Goal: Check status: Check status

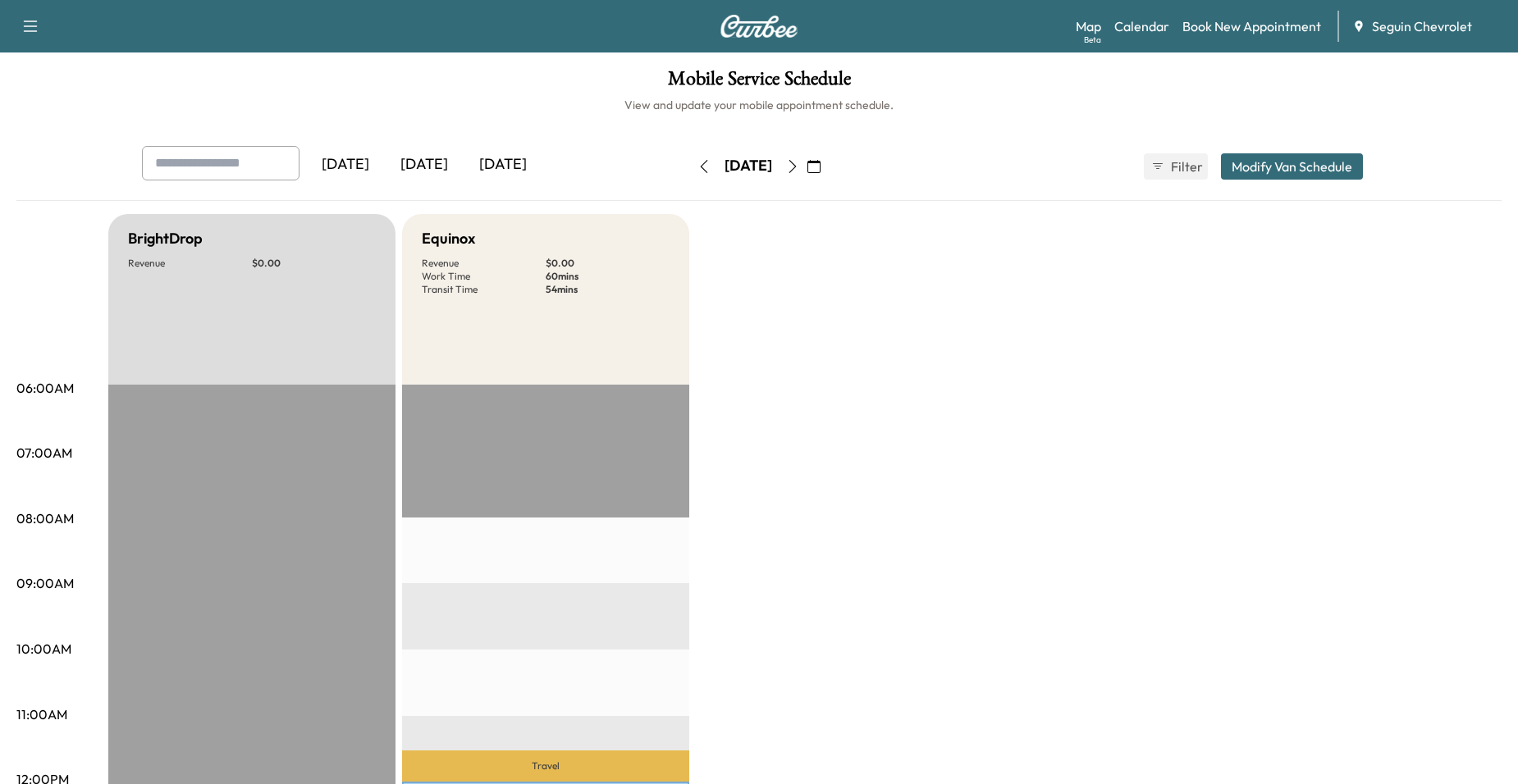
drag, startPoint x: 867, startPoint y: 442, endPoint x: 863, endPoint y: 429, distance: 13.6
click at [799, 167] on icon "button" at bounding box center [793, 167] width 13 height 13
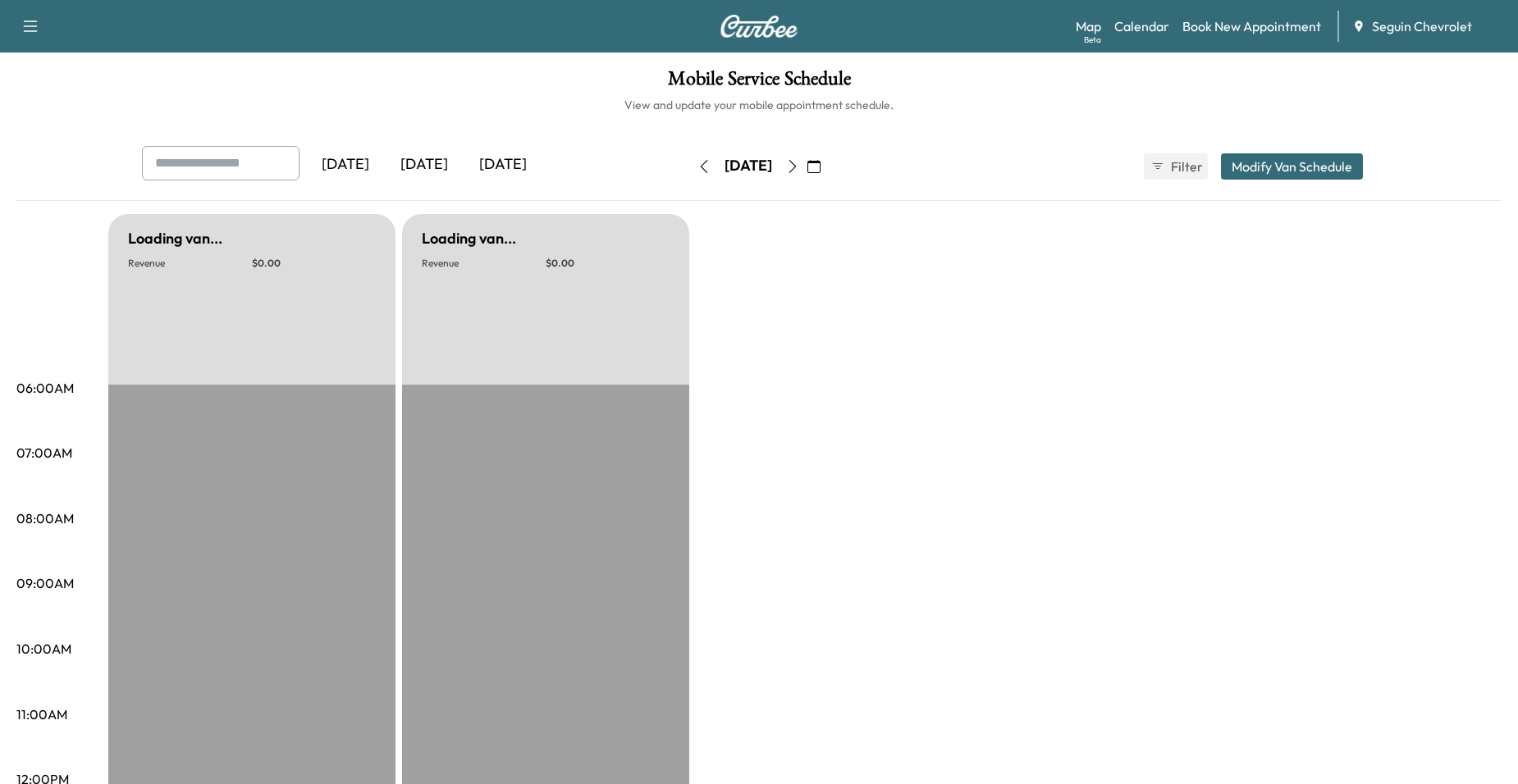
click at [799, 166] on icon "button" at bounding box center [793, 167] width 13 height 13
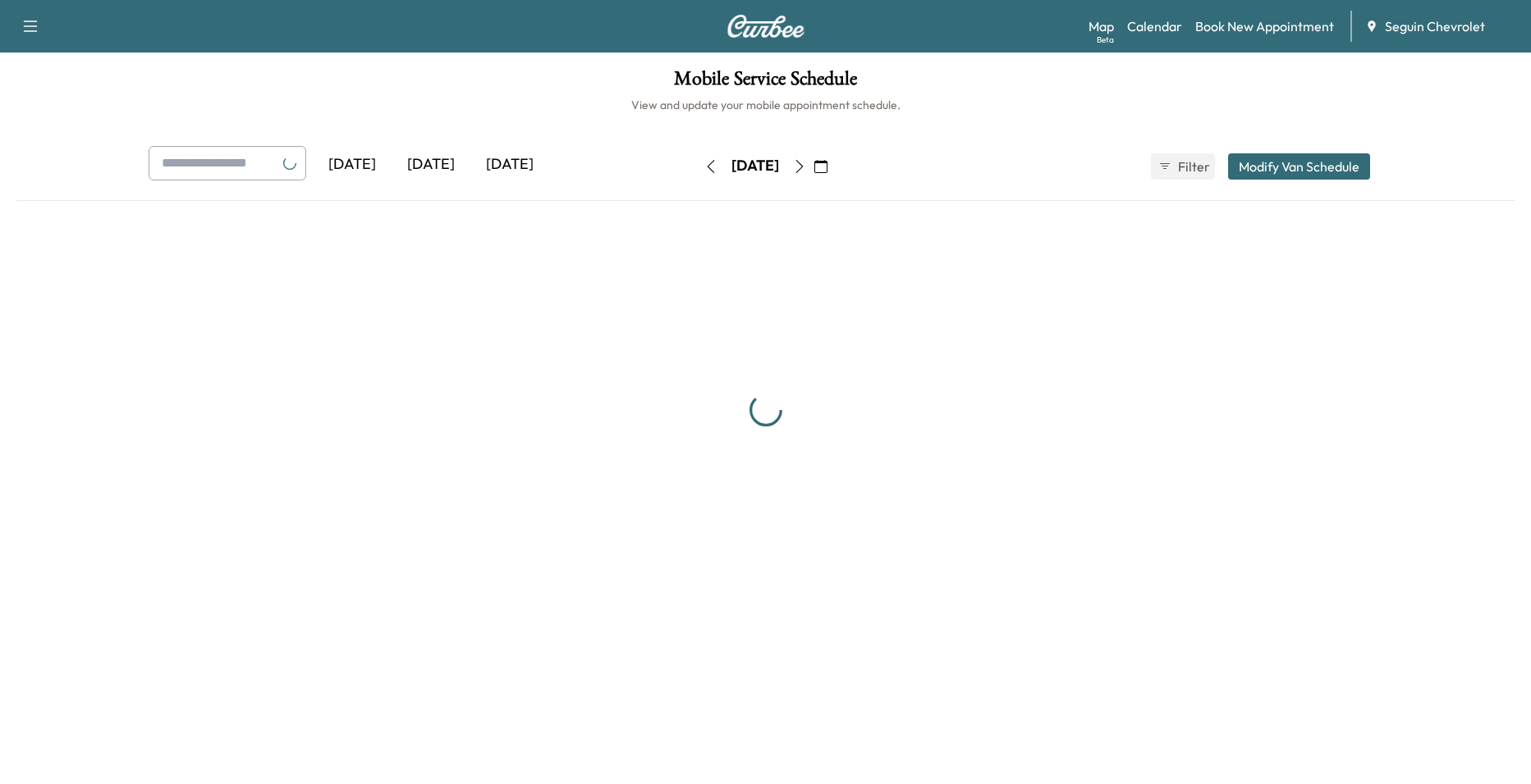
click at [806, 166] on icon "button" at bounding box center [799, 167] width 13 height 13
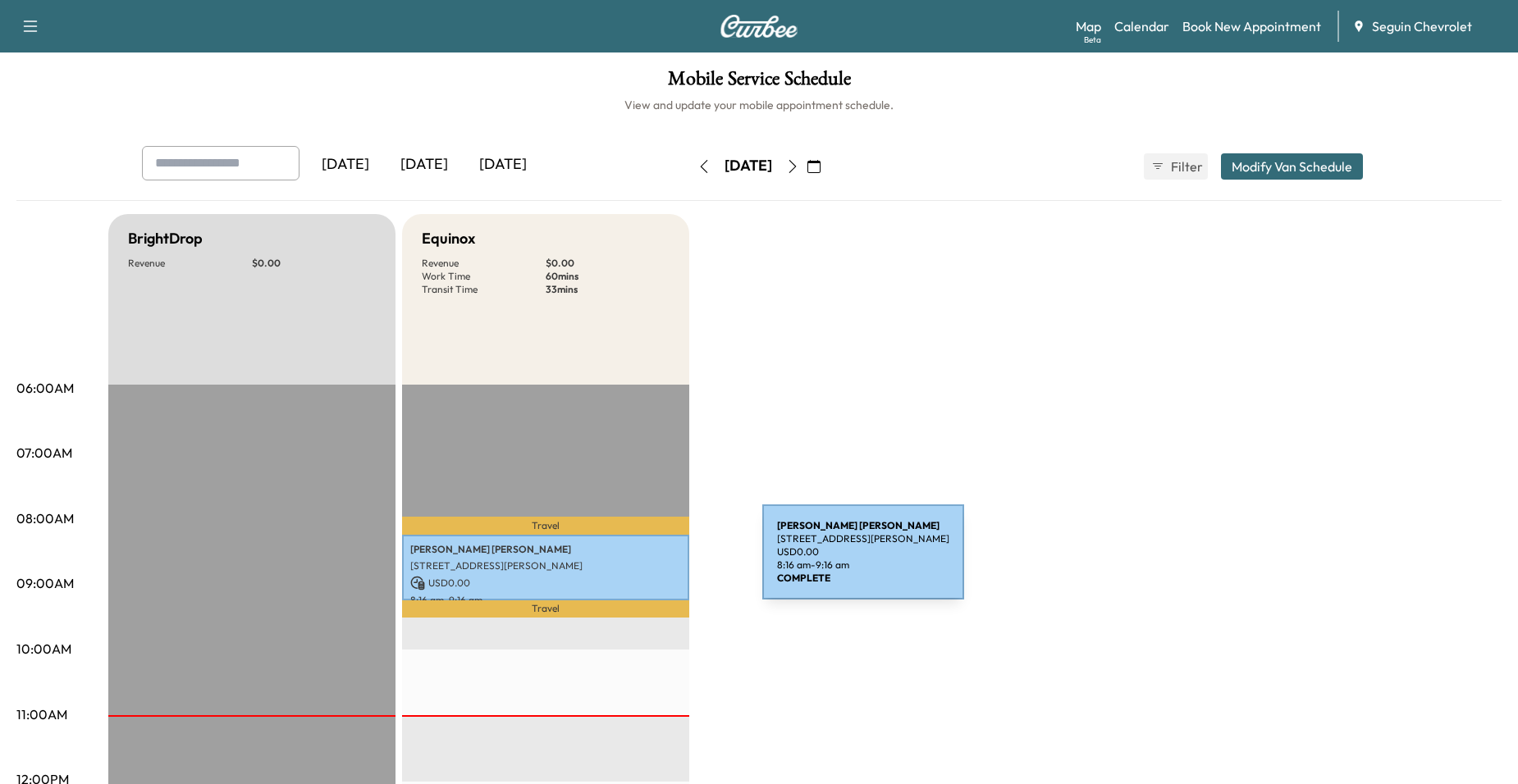
click at [640, 562] on p "[STREET_ADDRESS][PERSON_NAME]" at bounding box center [545, 566] width 270 height 13
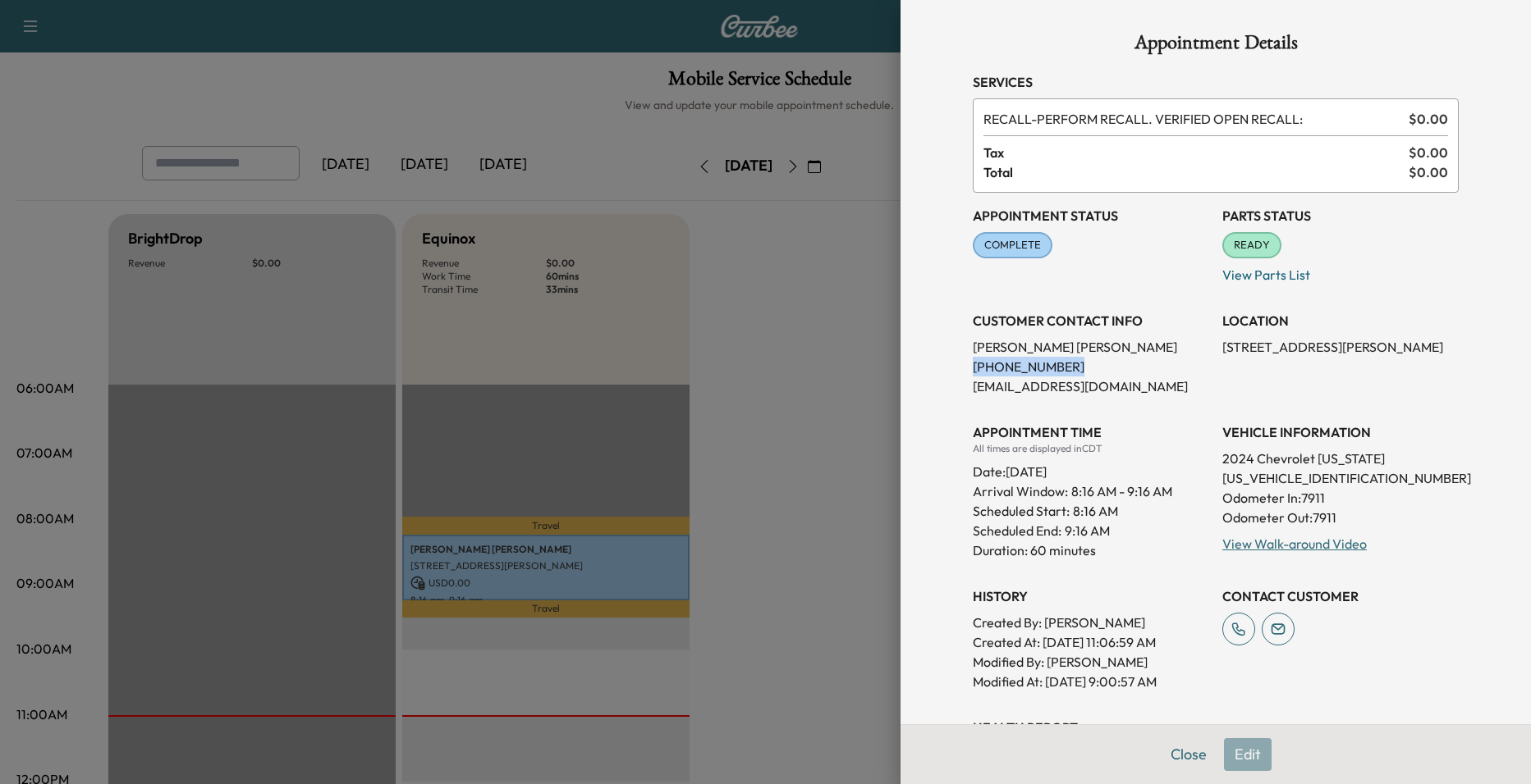
drag, startPoint x: 958, startPoint y: 367, endPoint x: 1057, endPoint y: 366, distance: 99.0
click at [1057, 366] on div "Appointment Details Services RECALL - PERFORM RECALL. VERIFIED OPEN RECALL: $ 0…" at bounding box center [1215, 557] width 525 height 1115
drag, startPoint x: 1057, startPoint y: 366, endPoint x: 1023, endPoint y: 366, distance: 34.0
copy p "[PHONE_NUMBER]"
click at [798, 376] on div at bounding box center [766, 392] width 1531 height 784
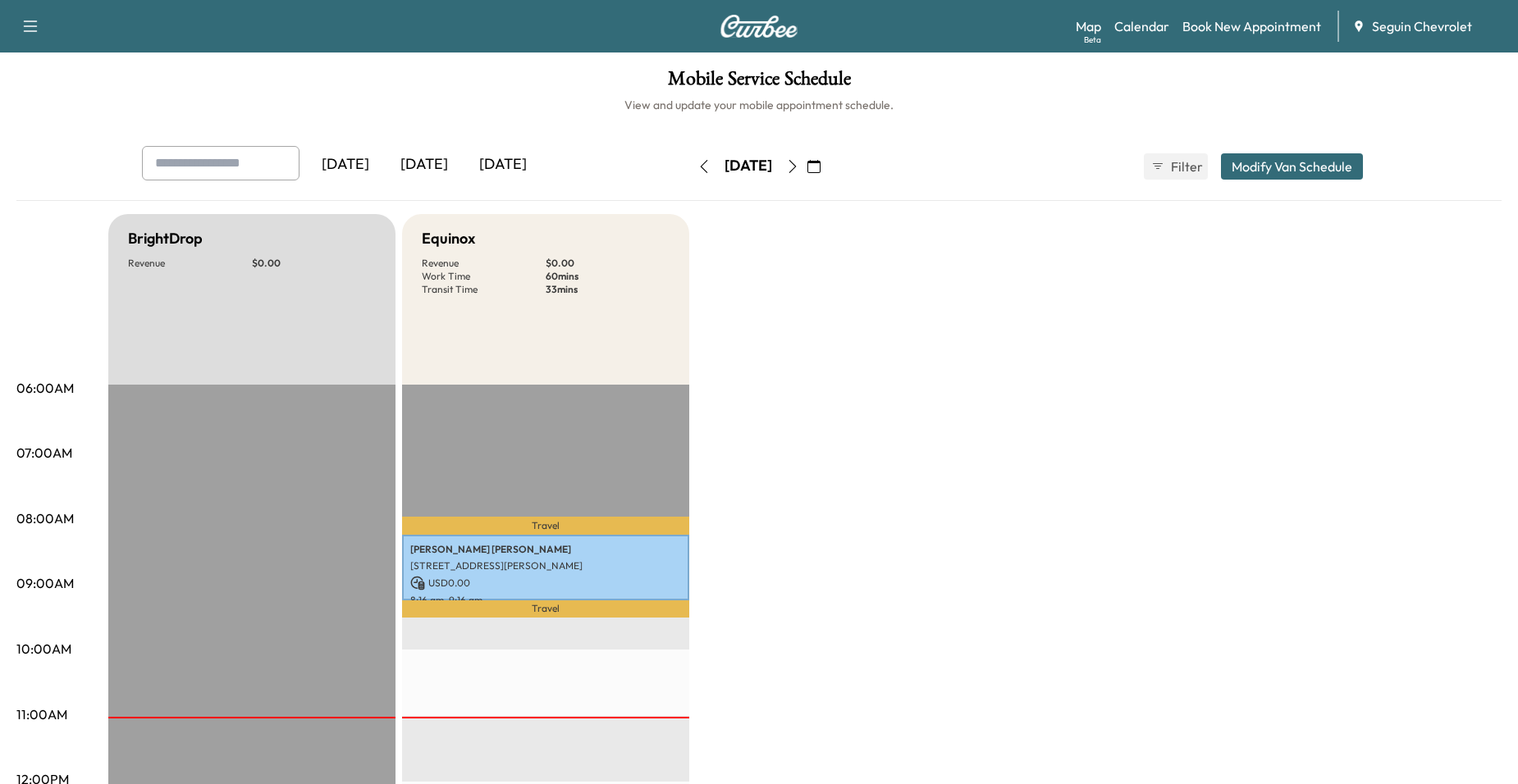
click at [558, 608] on p "Travel" at bounding box center [545, 609] width 287 height 17
click at [799, 163] on icon "button" at bounding box center [793, 167] width 13 height 13
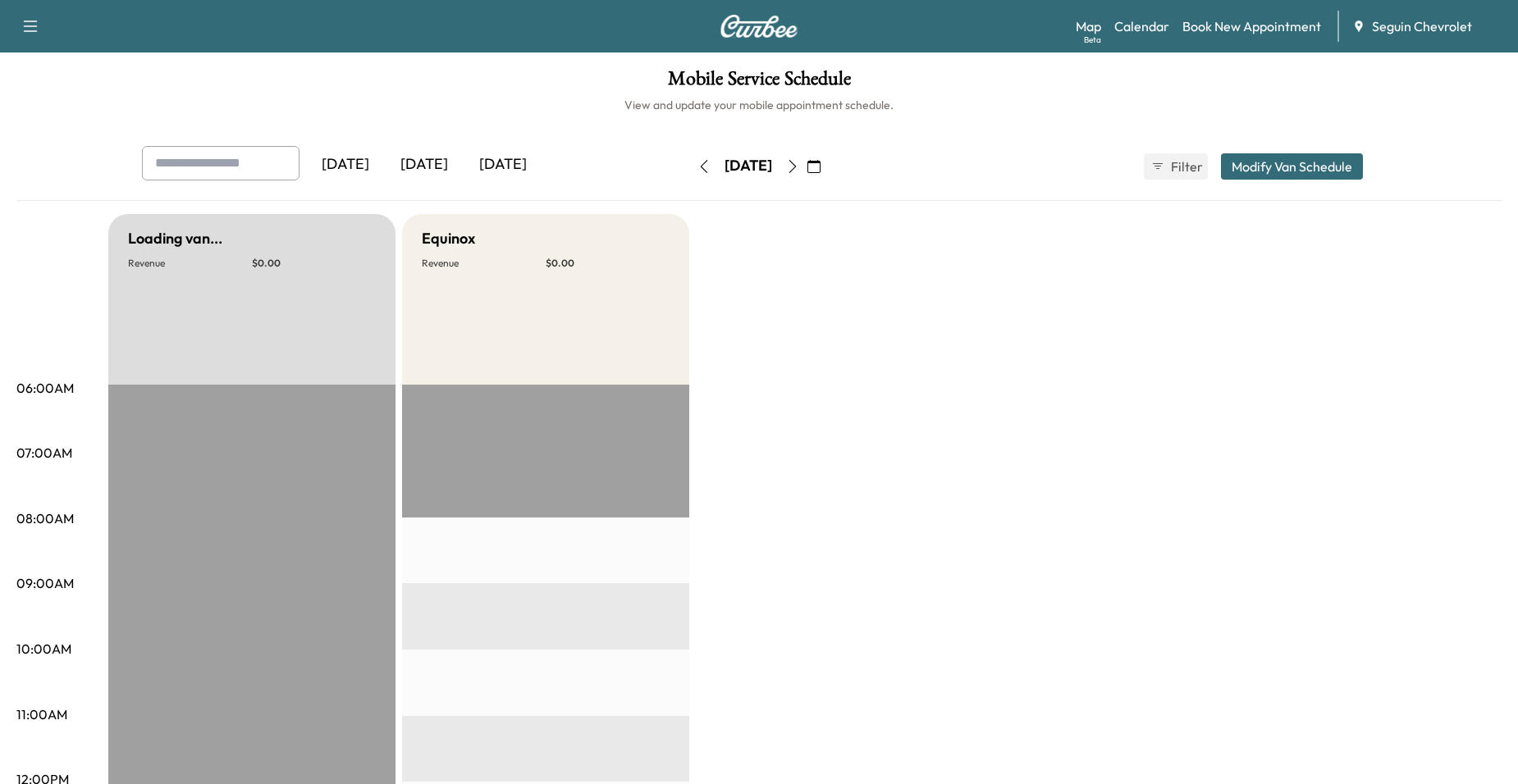
click at [799, 163] on icon "button" at bounding box center [793, 167] width 13 height 13
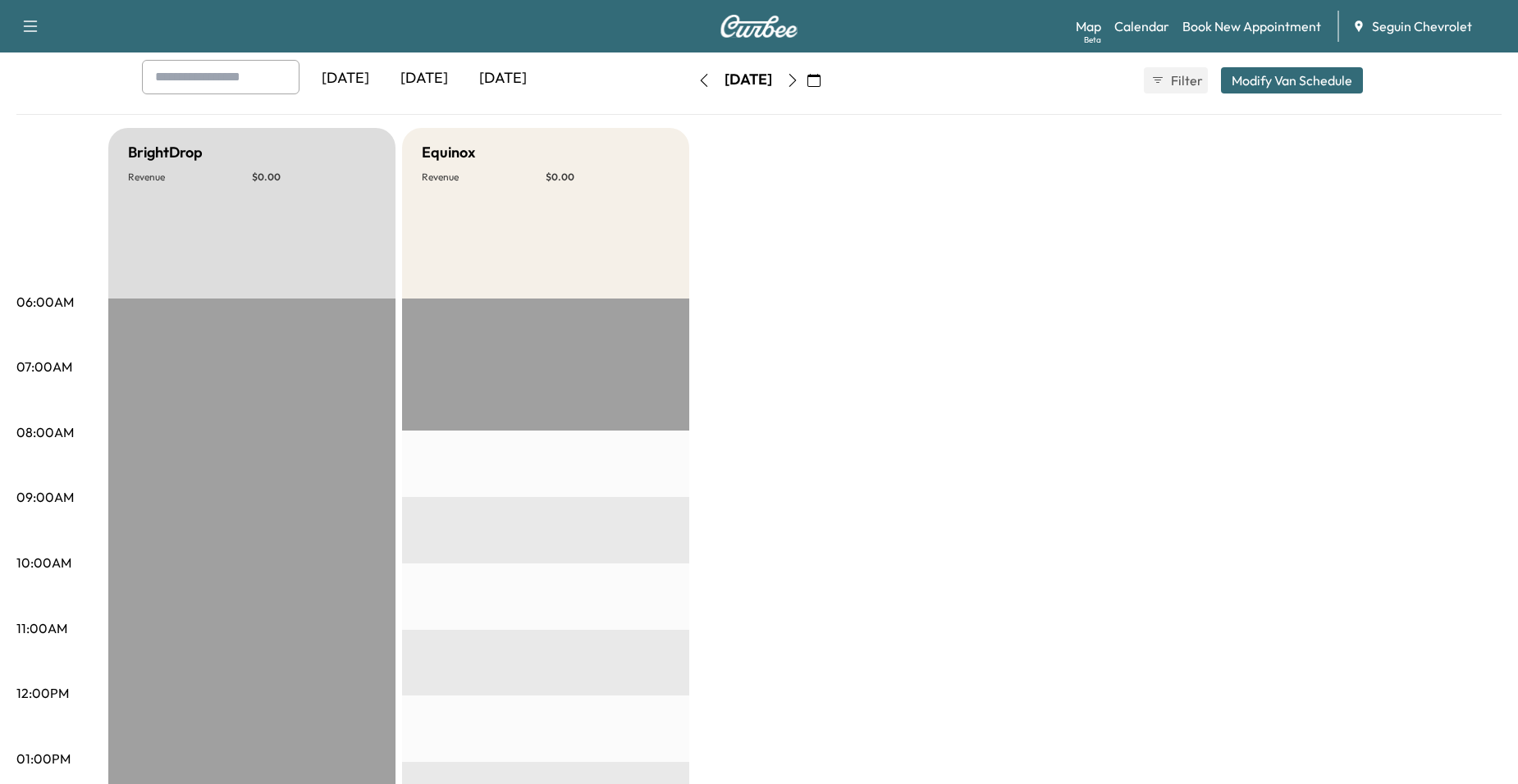
scroll to position [82, 0]
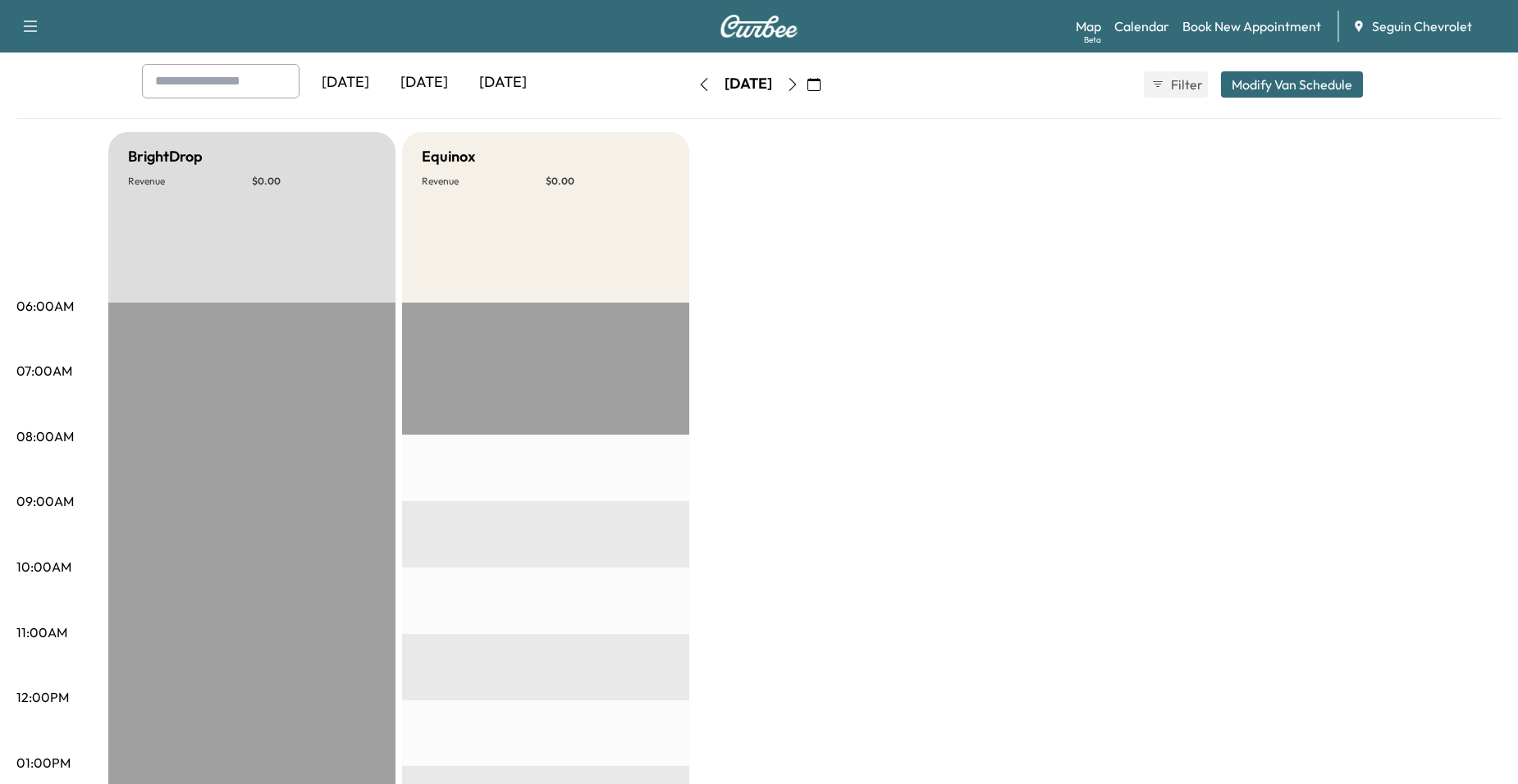
click at [799, 82] on icon "button" at bounding box center [793, 85] width 13 height 13
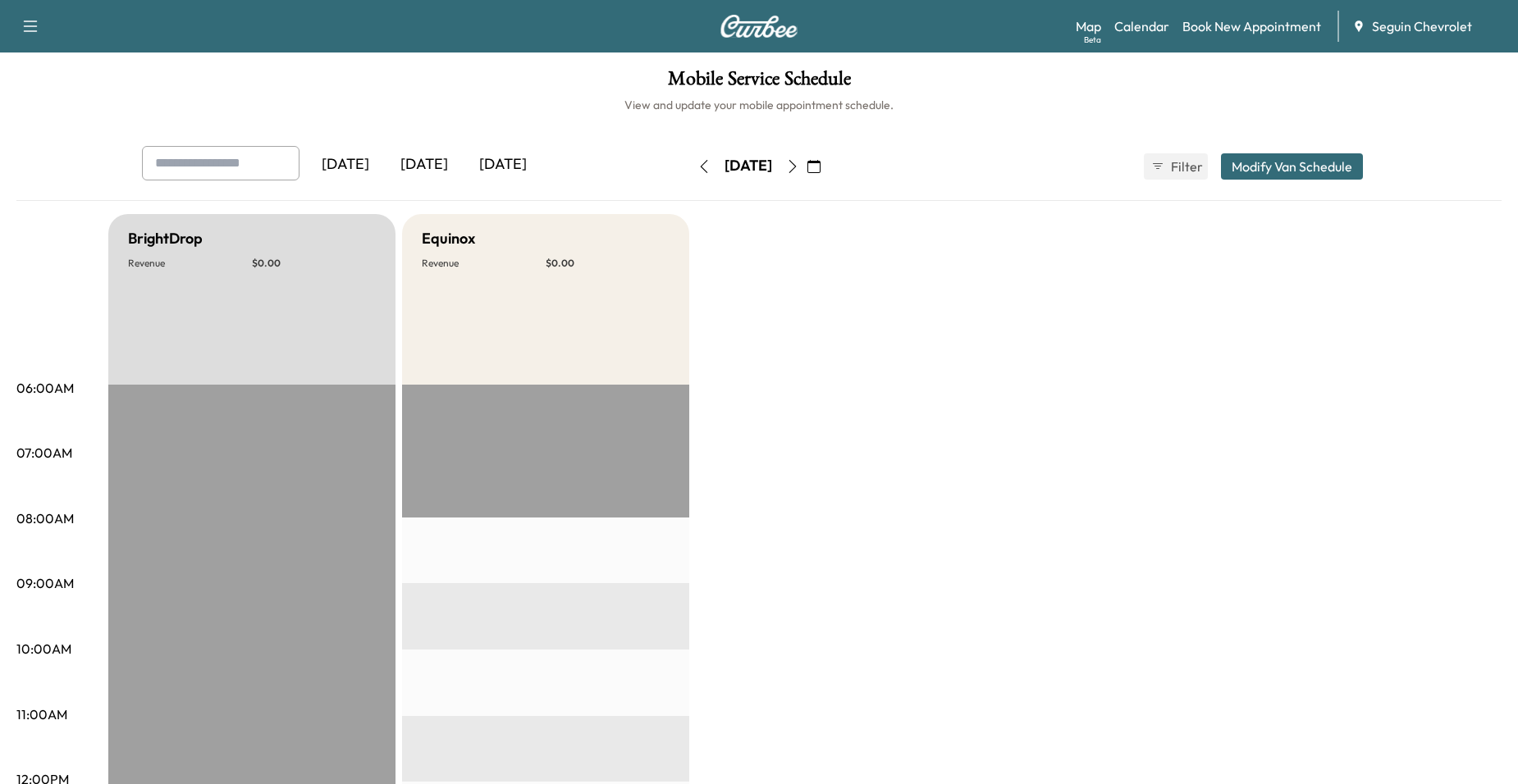
click at [799, 172] on icon "button" at bounding box center [793, 167] width 13 height 13
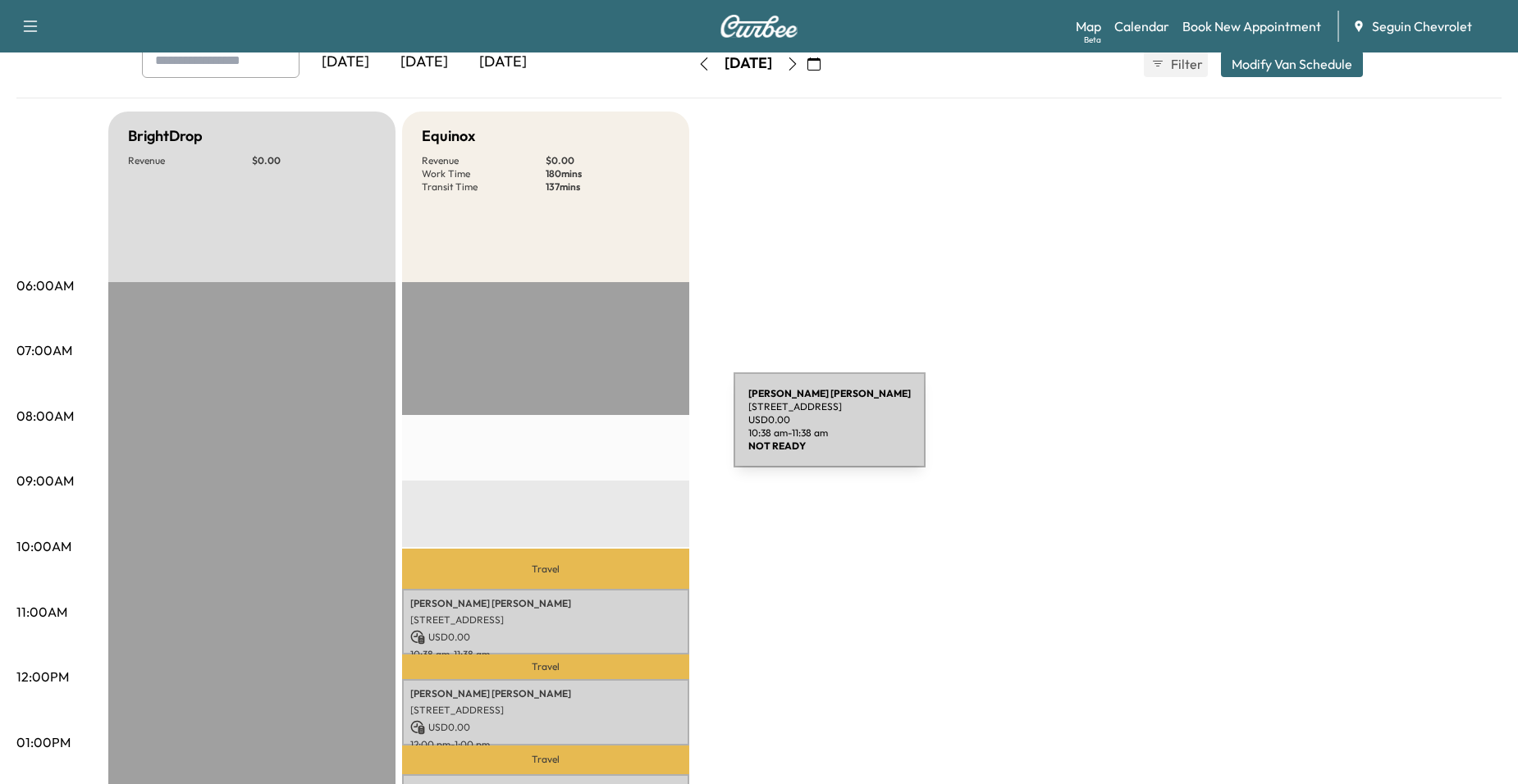
scroll to position [82, 0]
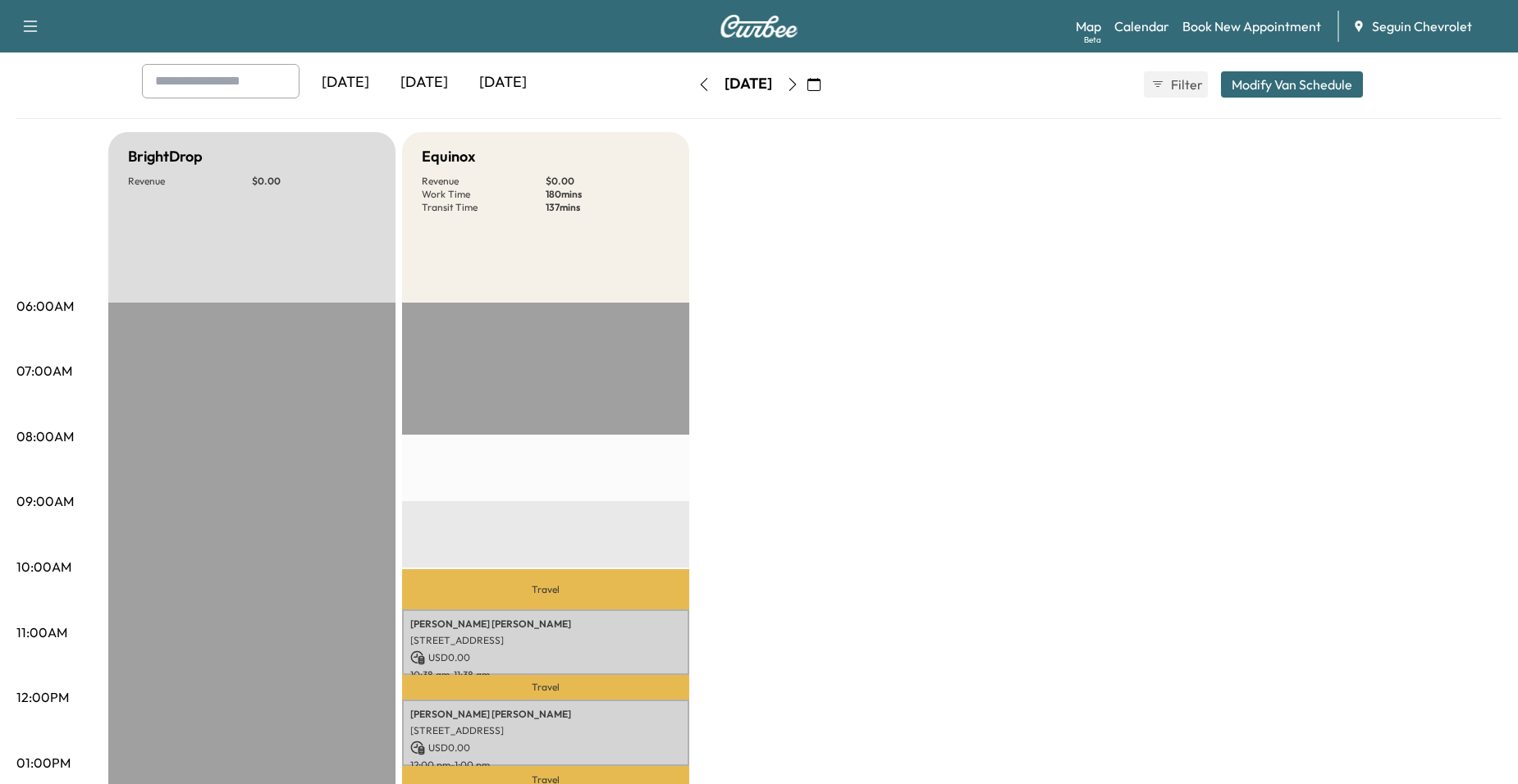
click at [799, 86] on icon "button" at bounding box center [793, 85] width 13 height 13
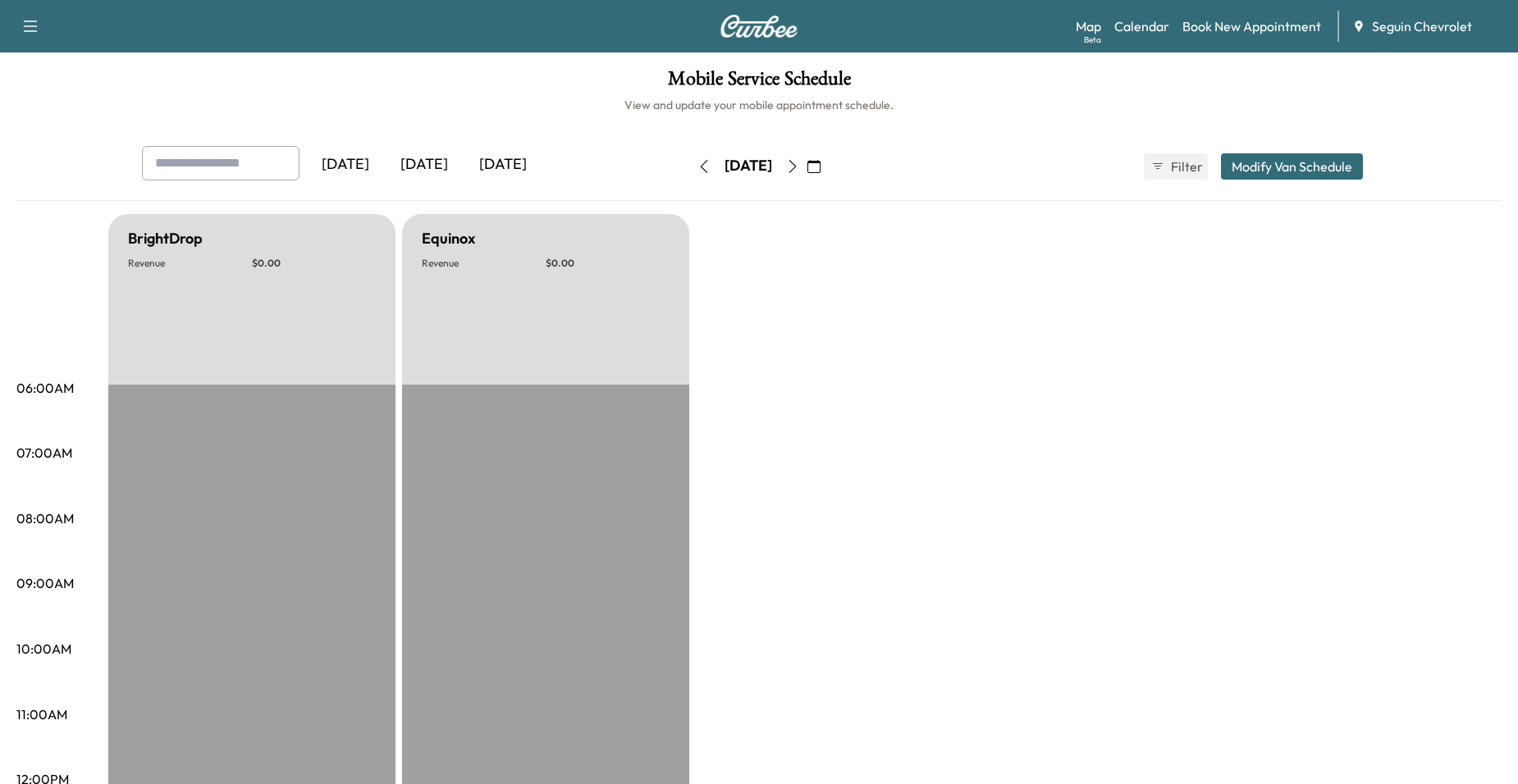
click at [799, 164] on icon "button" at bounding box center [793, 167] width 13 height 13
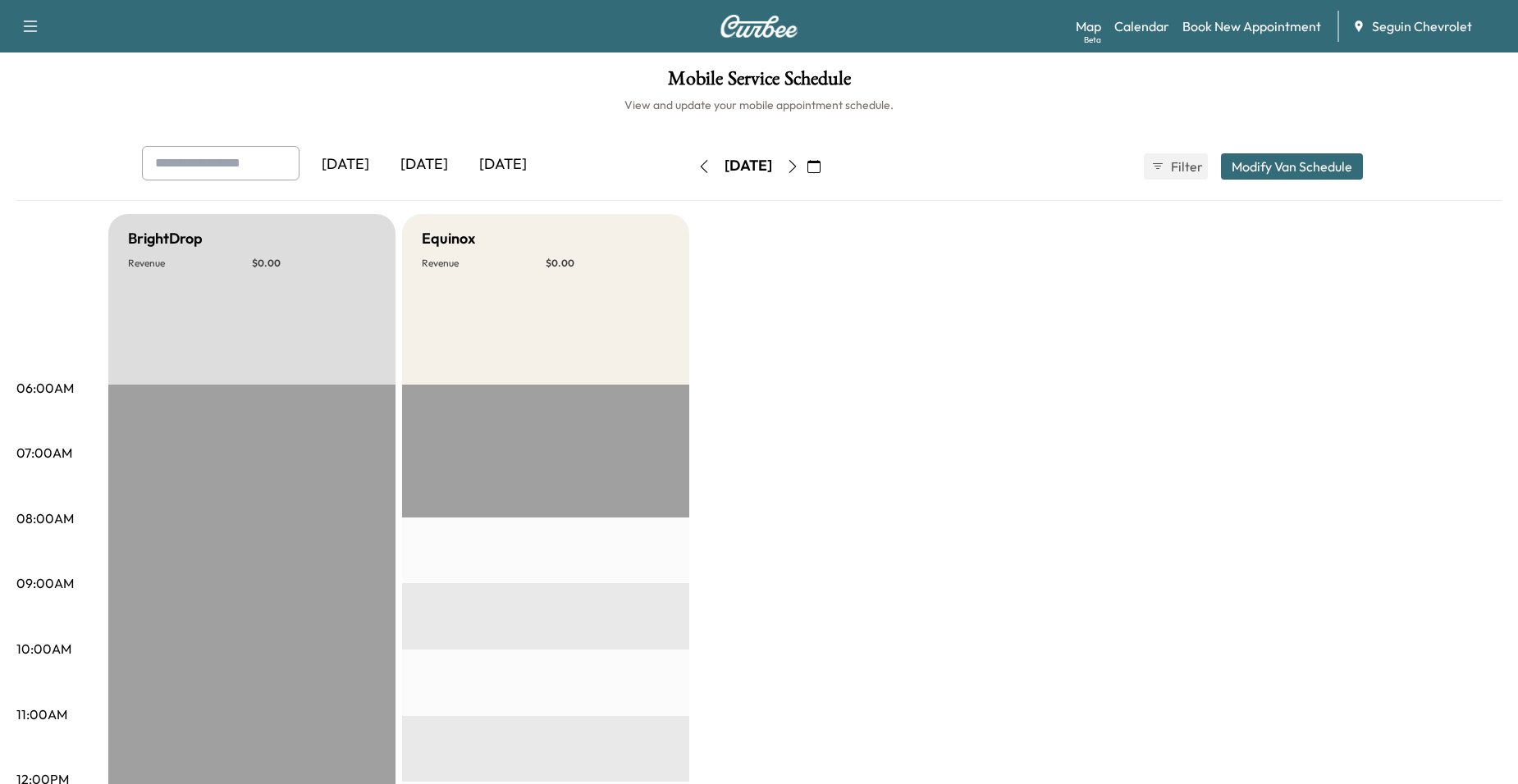
click at [799, 164] on icon "button" at bounding box center [793, 167] width 13 height 13
drag, startPoint x: 839, startPoint y: 186, endPoint x: 842, endPoint y: 176, distance: 10.4
click at [828, 186] on div "[DATE] October 2025 S M T W T F S 28 29 30 1 2 3 4 5 6 7 8 9 10 11 12 13 14 15 …" at bounding box center [759, 167] width 138 height 52
click at [807, 174] on button "button" at bounding box center [793, 167] width 28 height 26
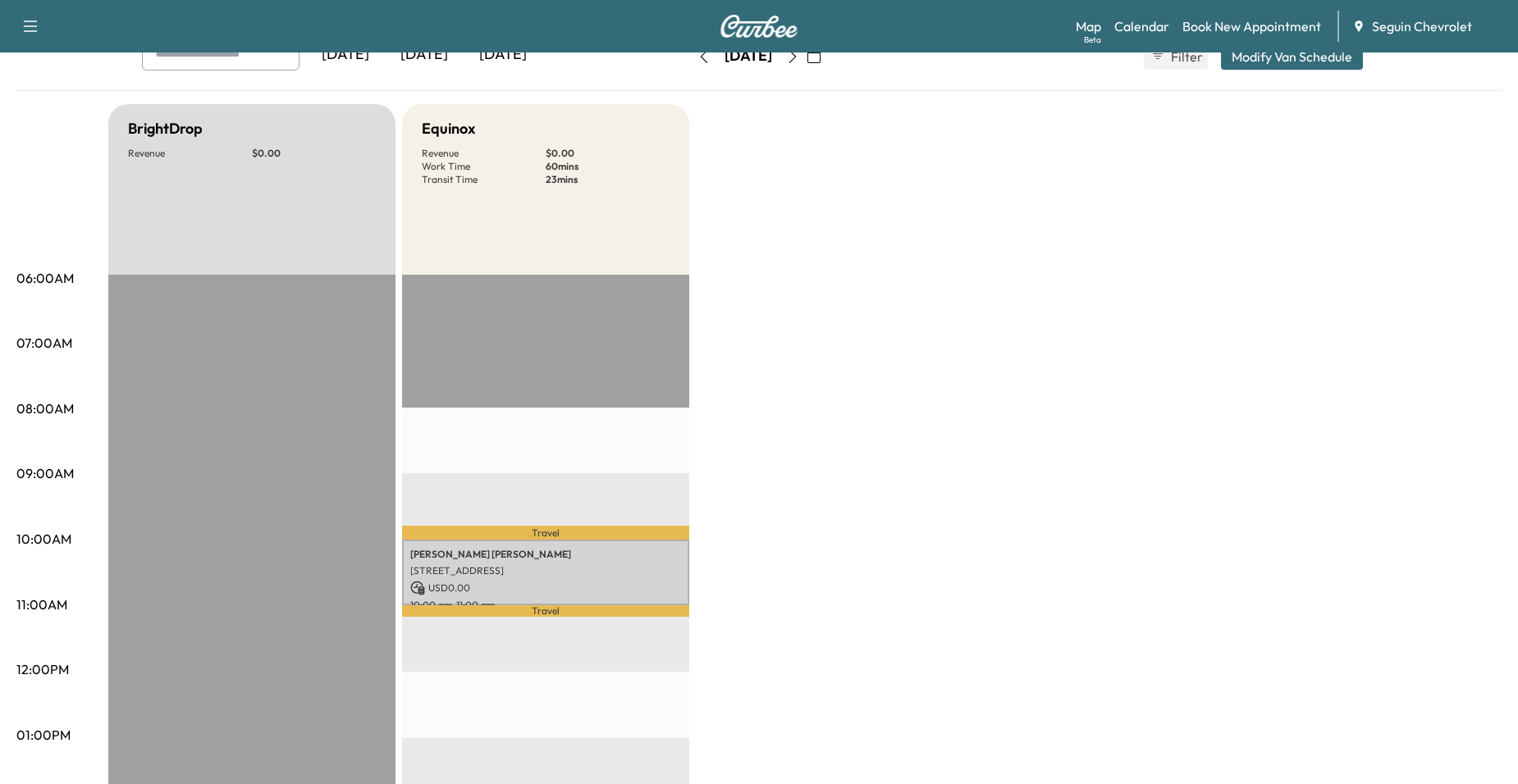
scroll to position [410, 0]
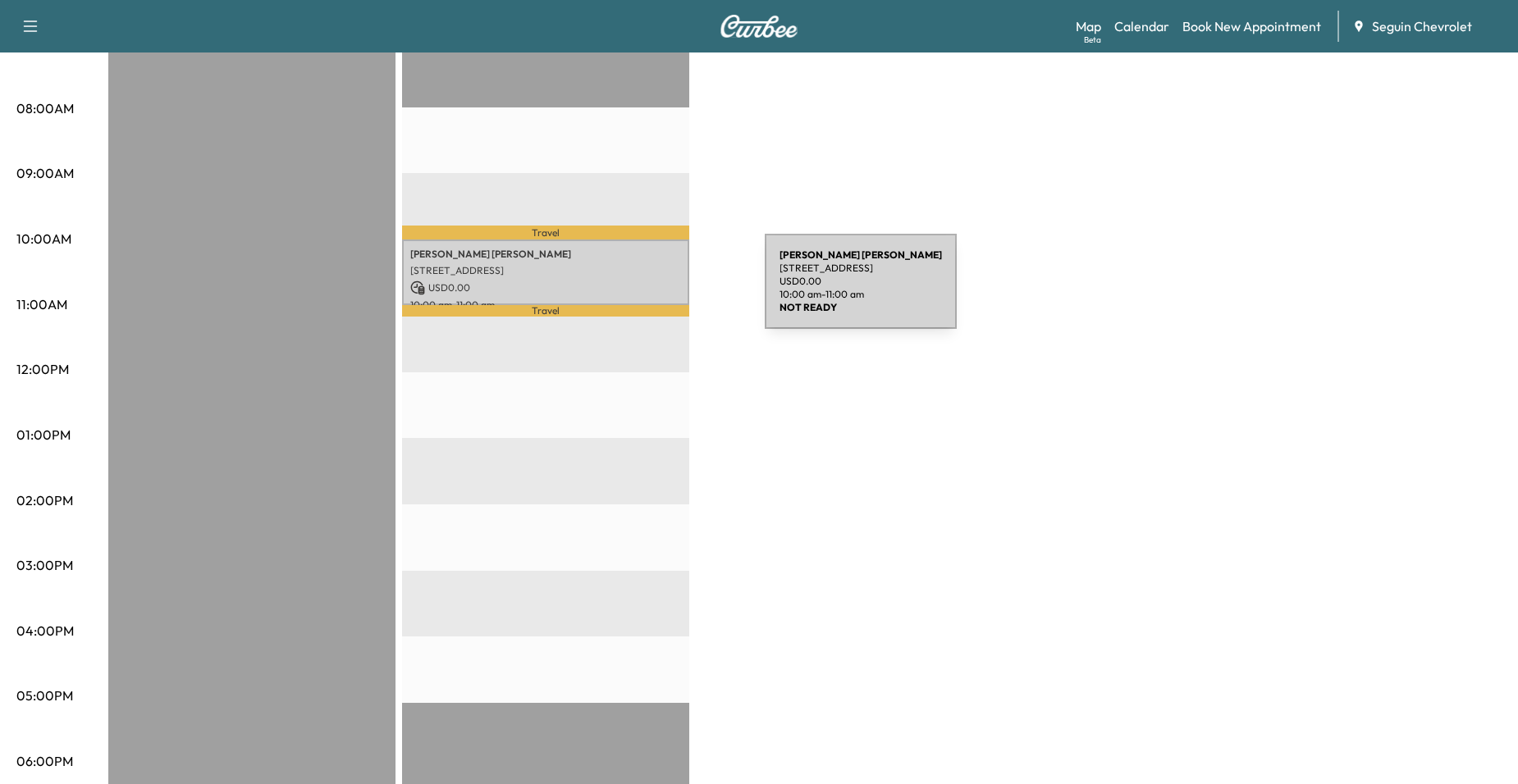
click at [640, 281] on p "USD 0.00" at bounding box center [545, 288] width 270 height 15
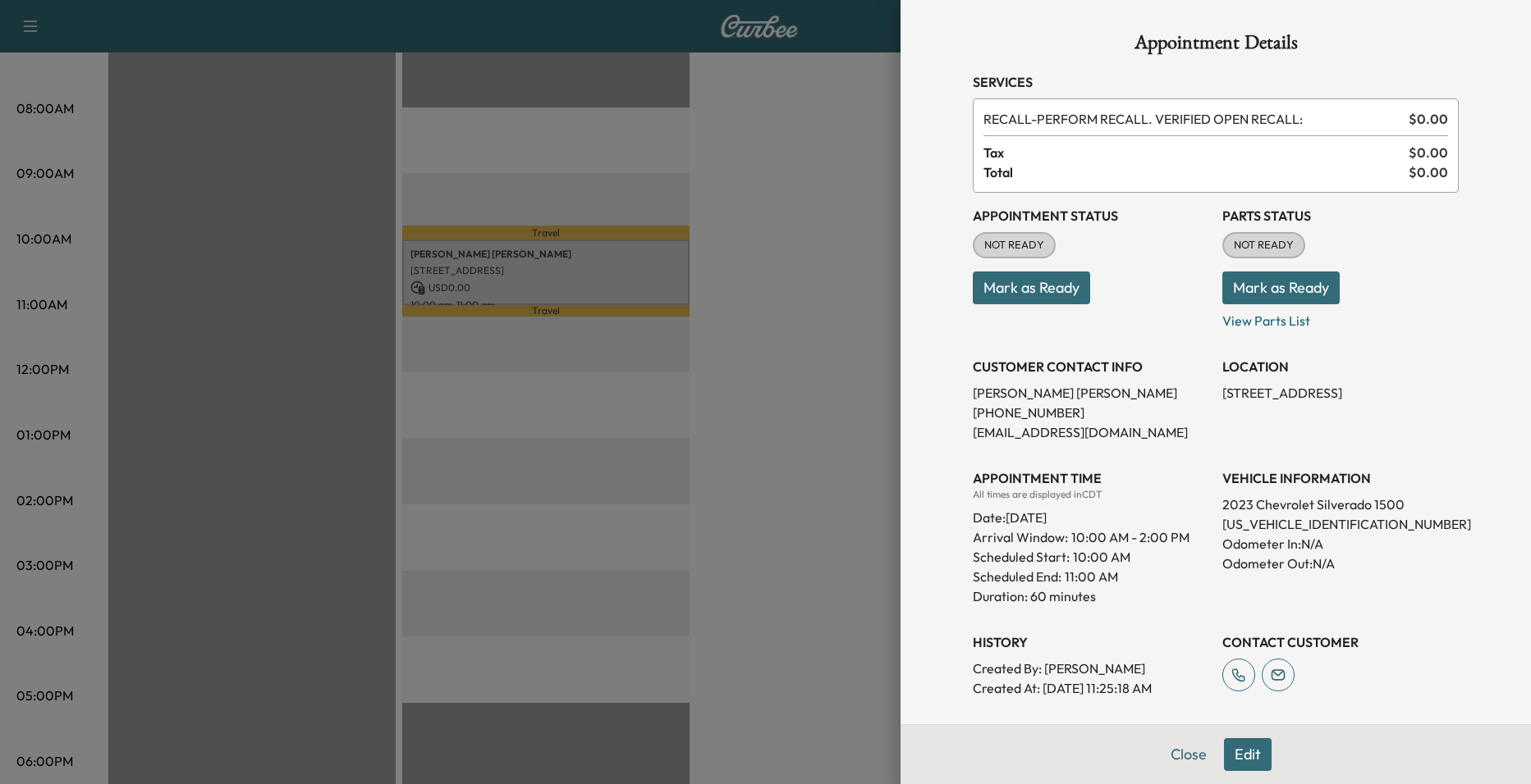
click at [727, 342] on div at bounding box center [766, 392] width 1531 height 784
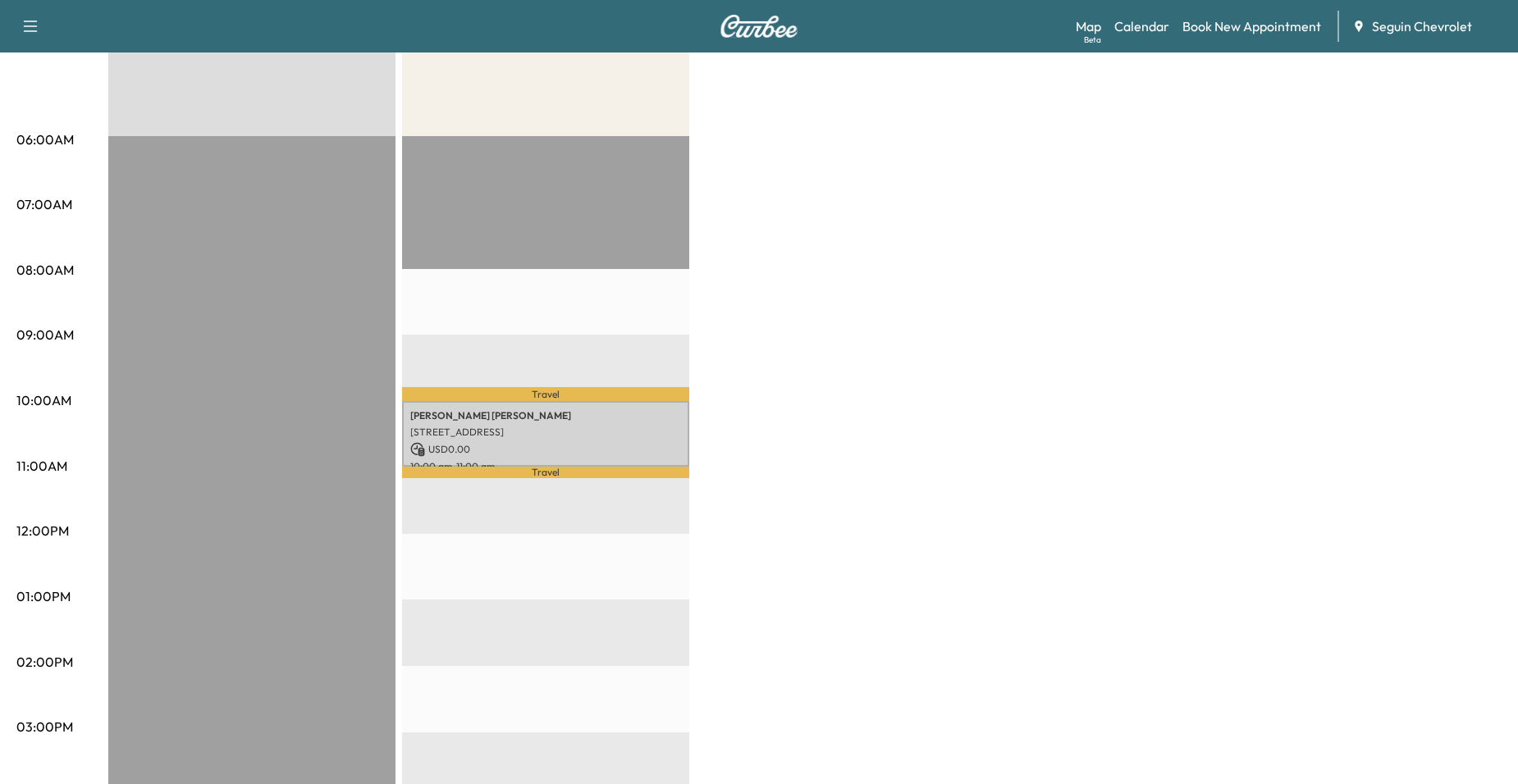
scroll to position [0, 0]
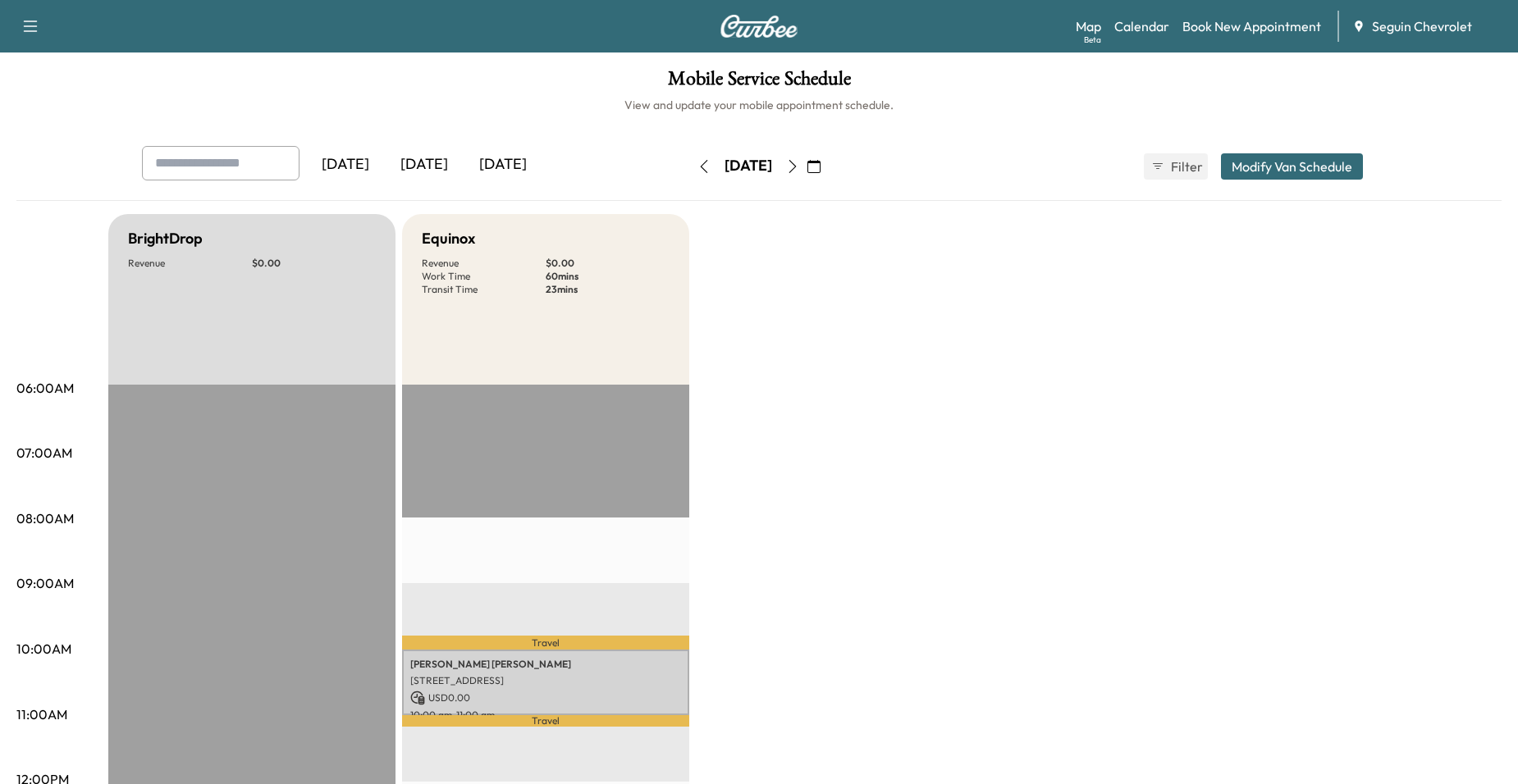
click at [807, 173] on button "button" at bounding box center [793, 167] width 28 height 26
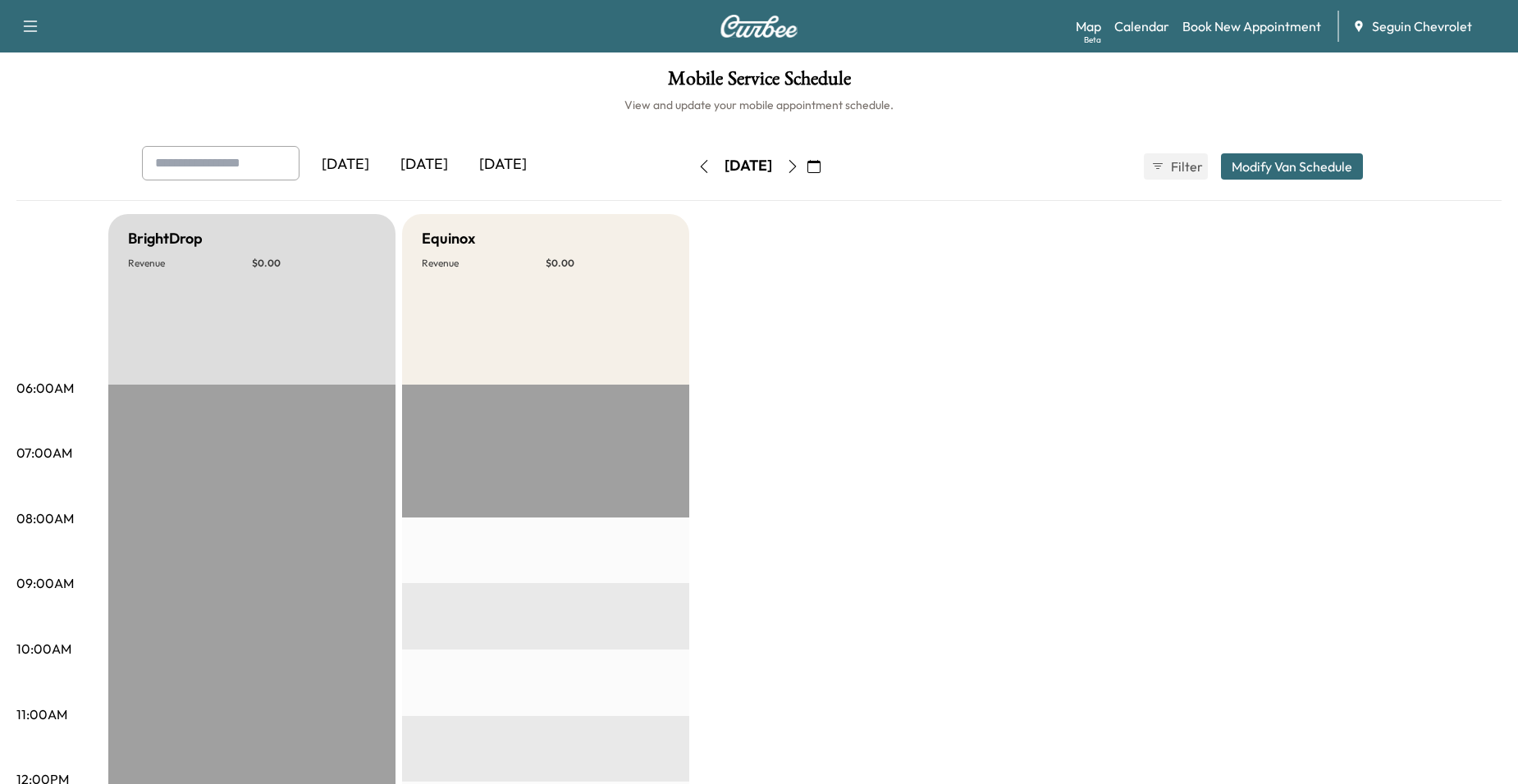
click at [807, 174] on button "button" at bounding box center [793, 167] width 28 height 26
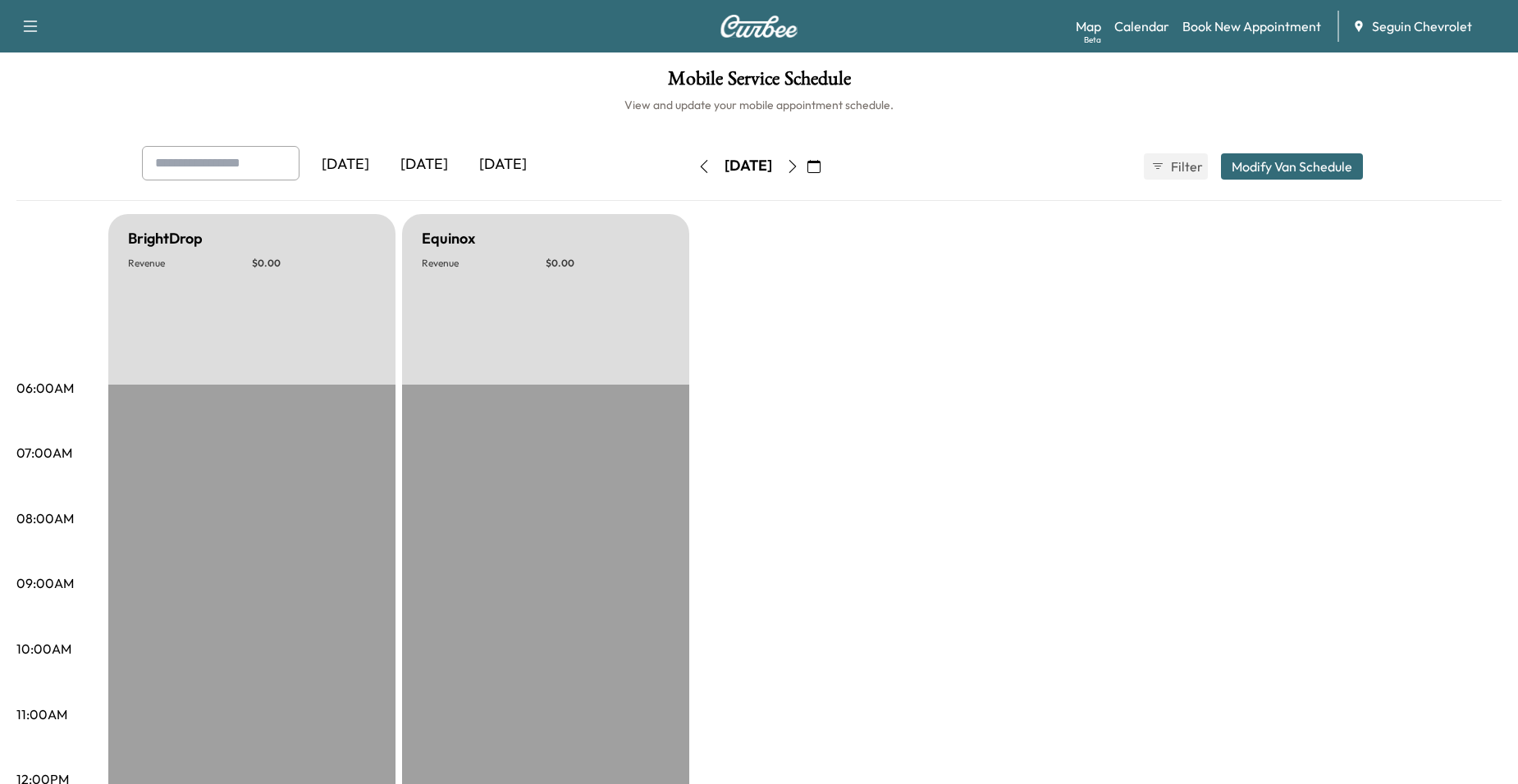
click at [807, 173] on button "button" at bounding box center [793, 167] width 28 height 26
click at [807, 172] on button "button" at bounding box center [793, 167] width 28 height 26
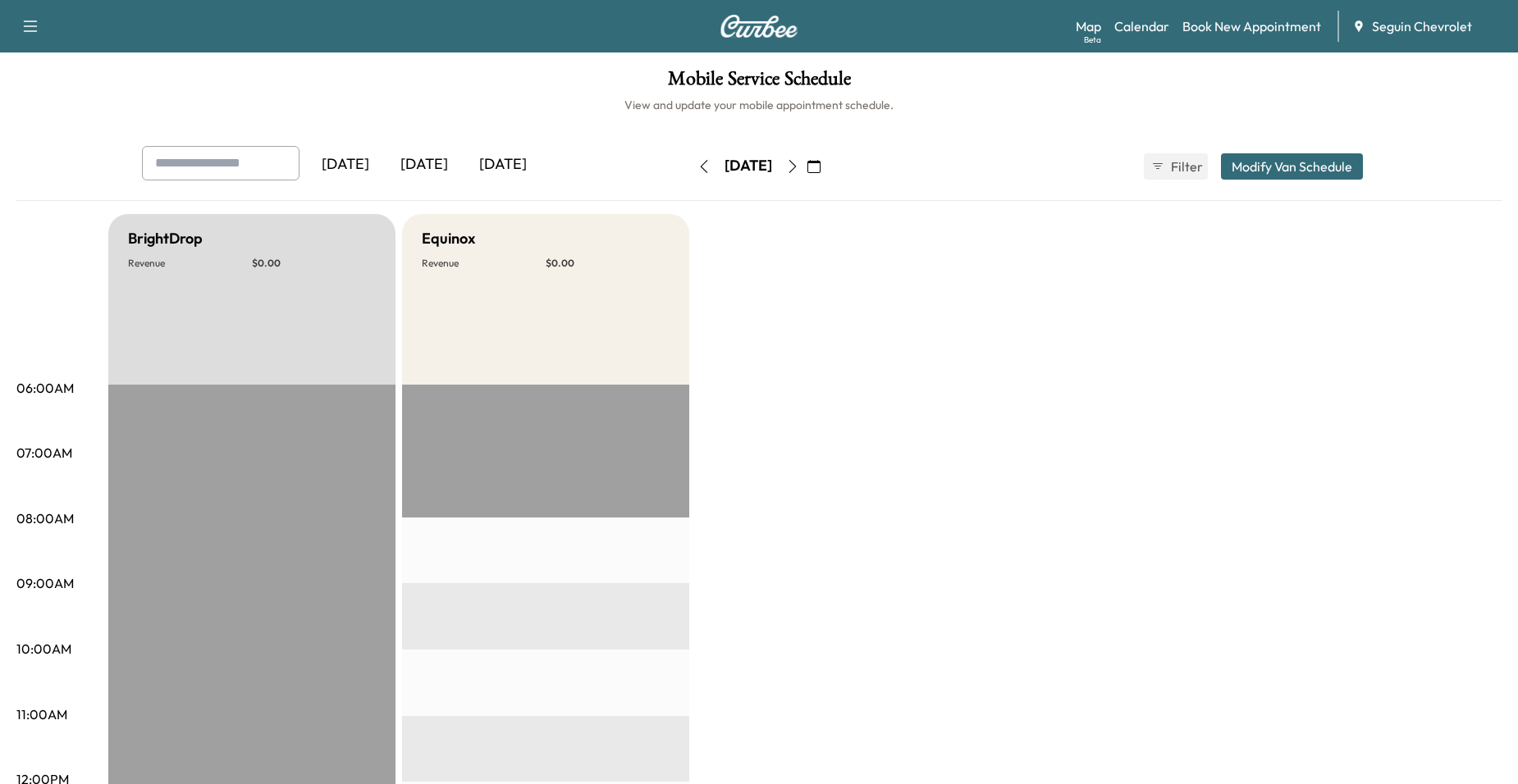
click at [807, 171] on button "button" at bounding box center [793, 167] width 28 height 26
click at [246, 103] on h6 "View and update your mobile appointment schedule." at bounding box center [759, 105] width 1485 height 17
